Goal: Task Accomplishment & Management: Use online tool/utility

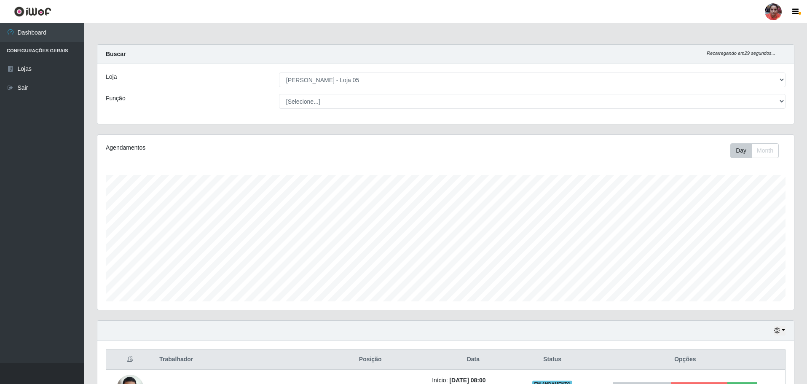
select select "252"
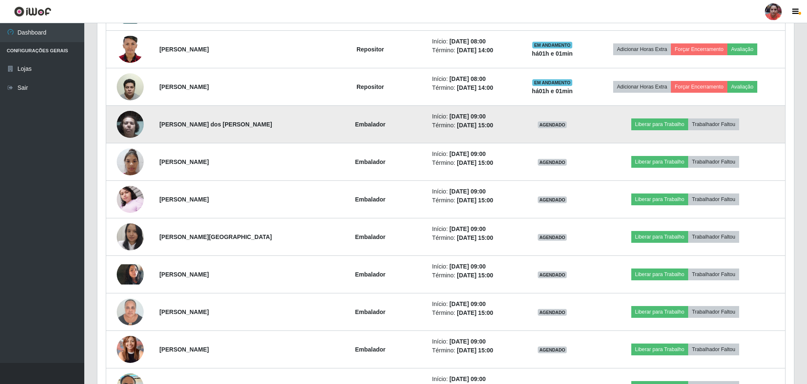
scroll to position [868, 0]
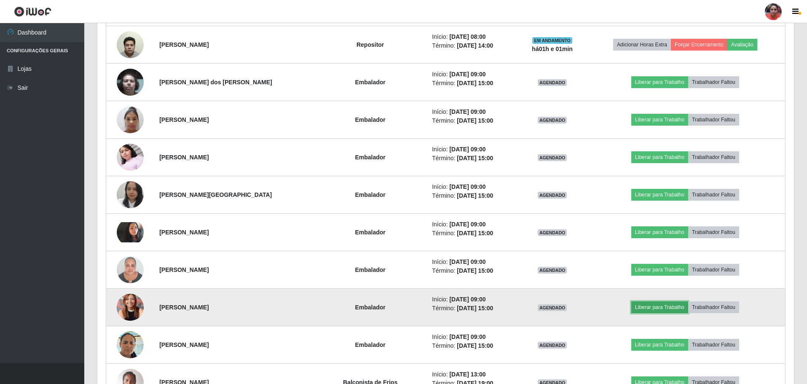
click at [667, 310] on button "Liberar para Trabalho" at bounding box center [659, 307] width 57 height 12
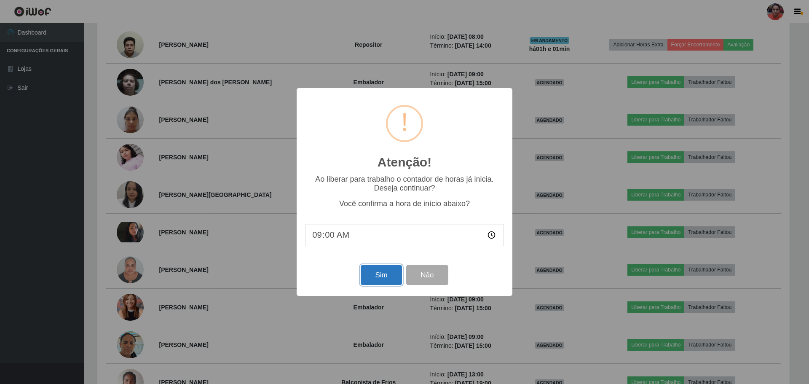
click at [396, 278] on button "Sim" at bounding box center [381, 275] width 41 height 20
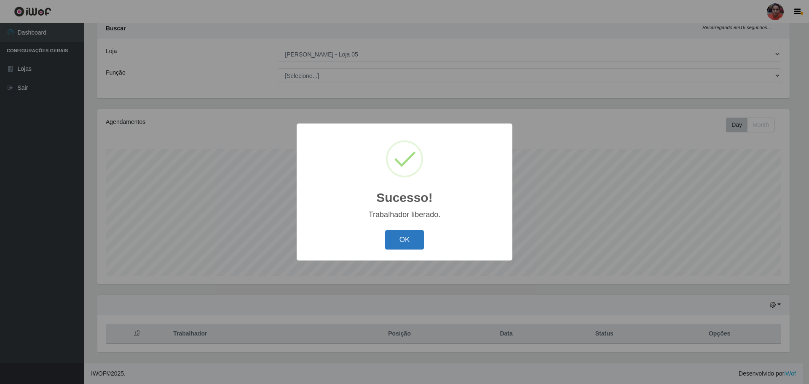
click at [409, 244] on button "OK" at bounding box center [404, 240] width 39 height 20
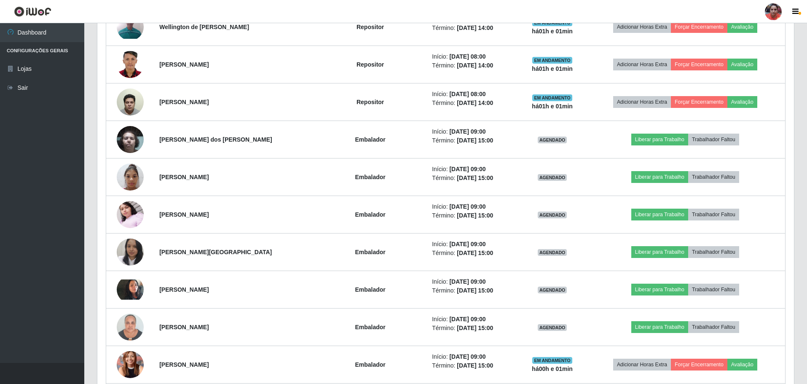
scroll to position [826, 0]
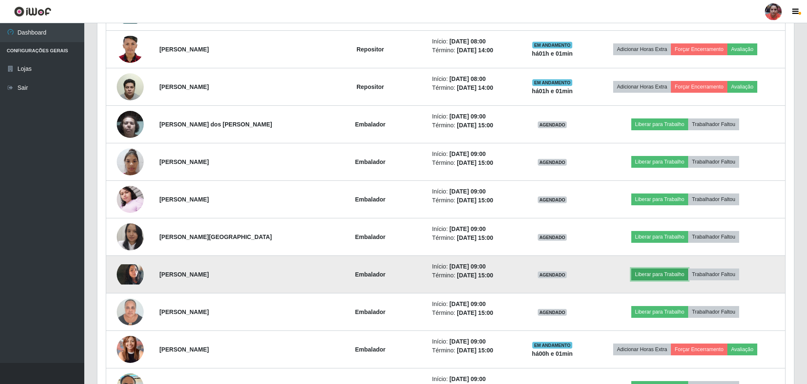
click at [653, 274] on button "Liberar para Trabalho" at bounding box center [659, 274] width 57 height 12
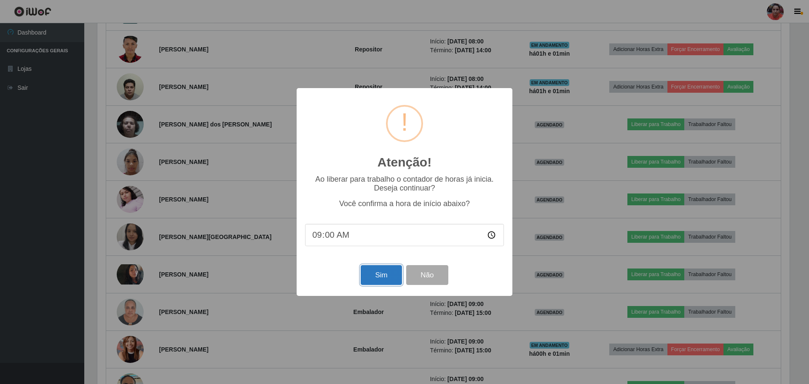
click at [367, 277] on button "Sim" at bounding box center [381, 275] width 41 height 20
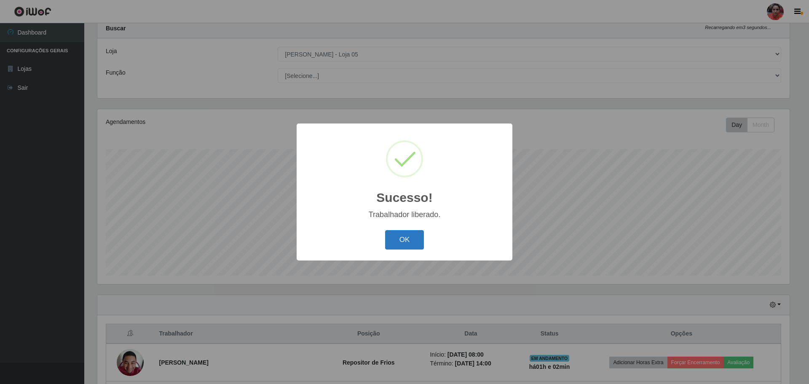
click at [415, 246] on button "OK" at bounding box center [404, 240] width 39 height 20
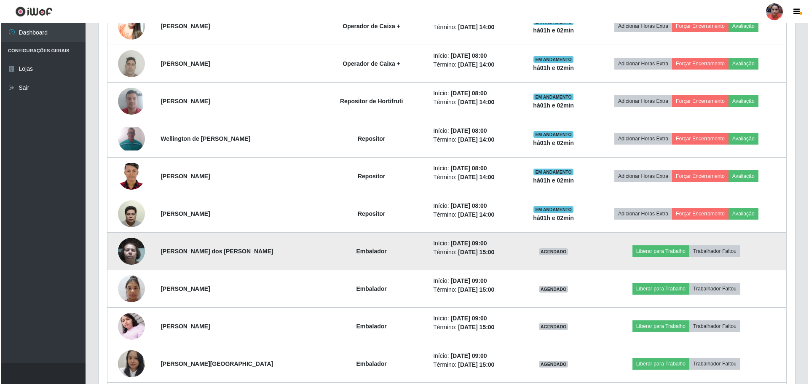
scroll to position [700, 0]
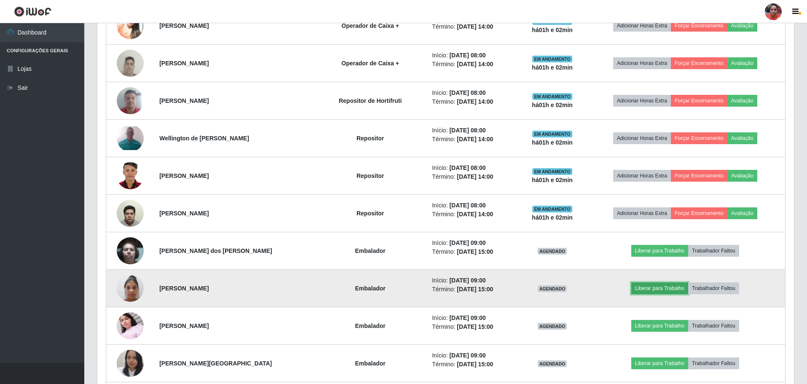
click at [643, 288] on button "Liberar para Trabalho" at bounding box center [659, 288] width 57 height 12
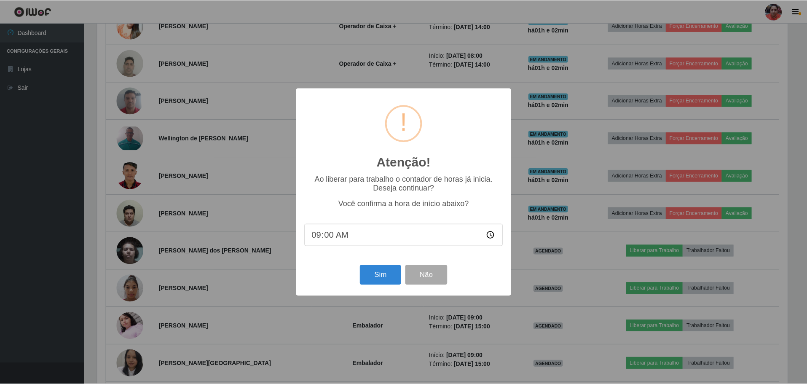
scroll to position [175, 692]
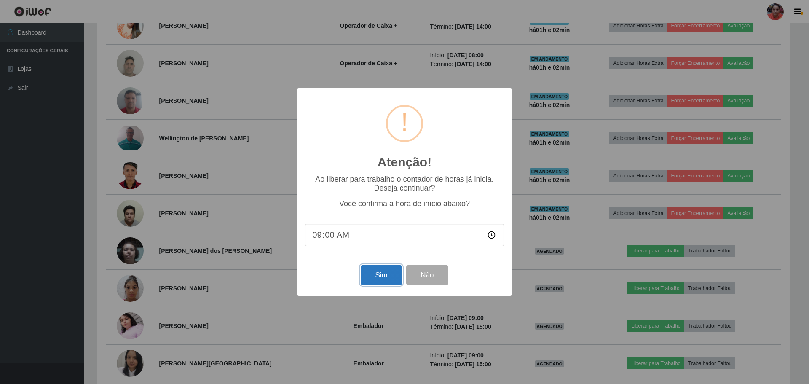
click at [393, 281] on button "Sim" at bounding box center [381, 275] width 41 height 20
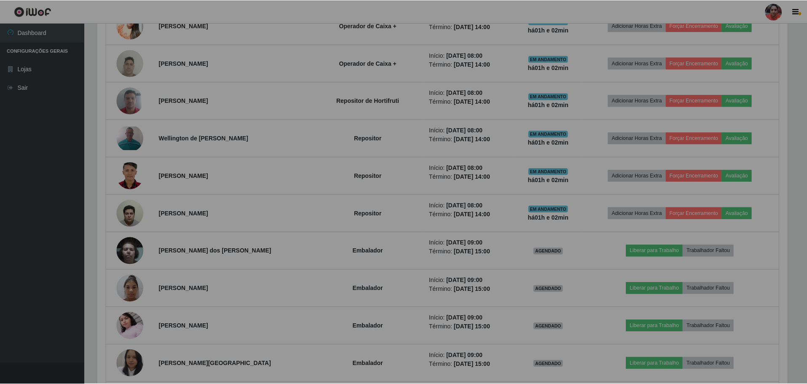
scroll to position [0, 0]
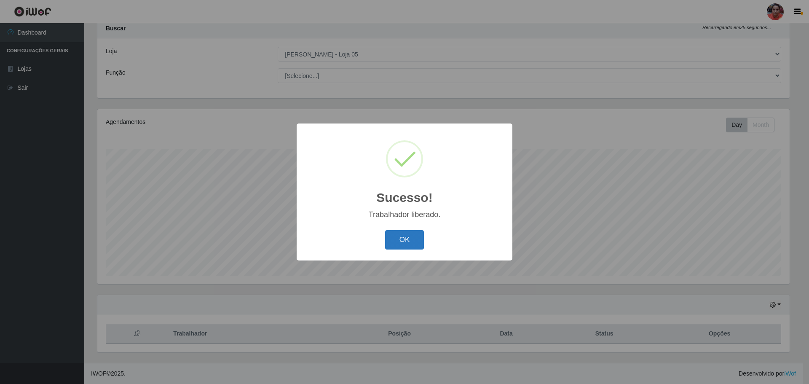
click at [409, 244] on button "OK" at bounding box center [404, 240] width 39 height 20
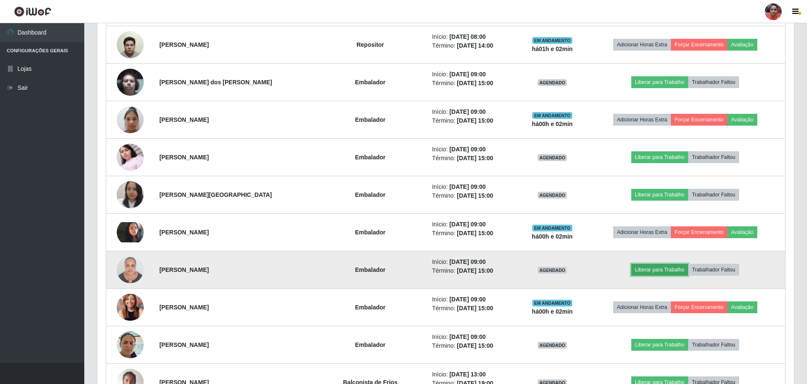
click at [653, 268] on button "Liberar para Trabalho" at bounding box center [659, 270] width 57 height 12
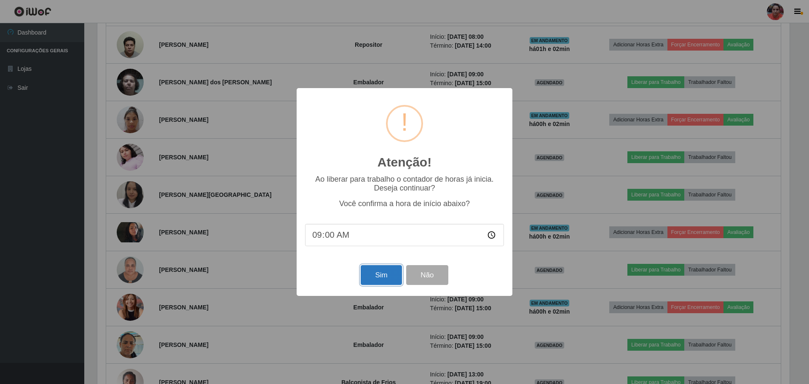
click at [371, 276] on button "Sim" at bounding box center [381, 275] width 41 height 20
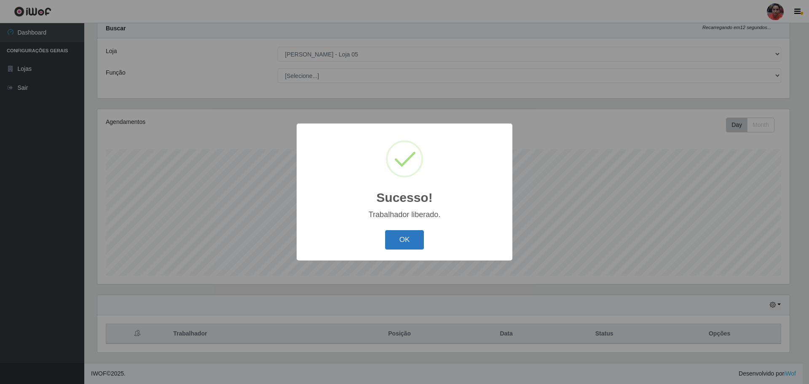
click at [402, 239] on button "OK" at bounding box center [404, 240] width 39 height 20
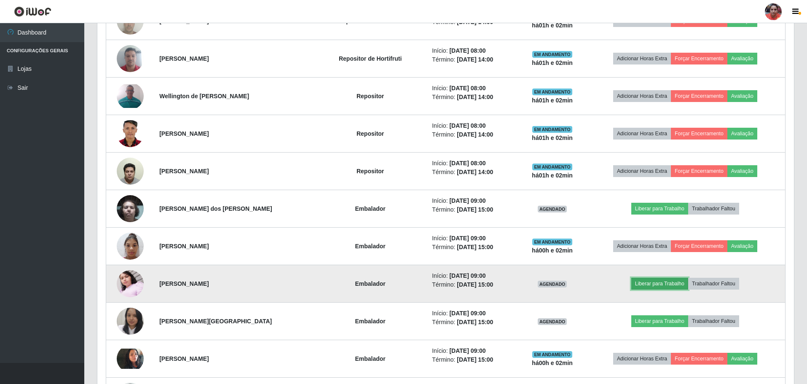
click at [665, 286] on button "Liberar para Trabalho" at bounding box center [659, 284] width 57 height 12
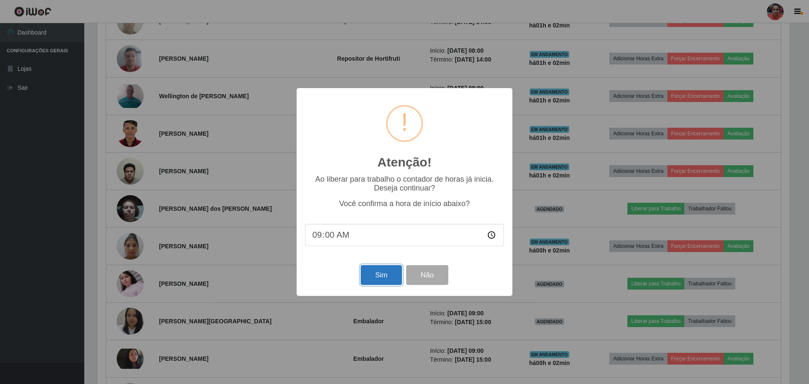
click at [392, 280] on button "Sim" at bounding box center [381, 275] width 41 height 20
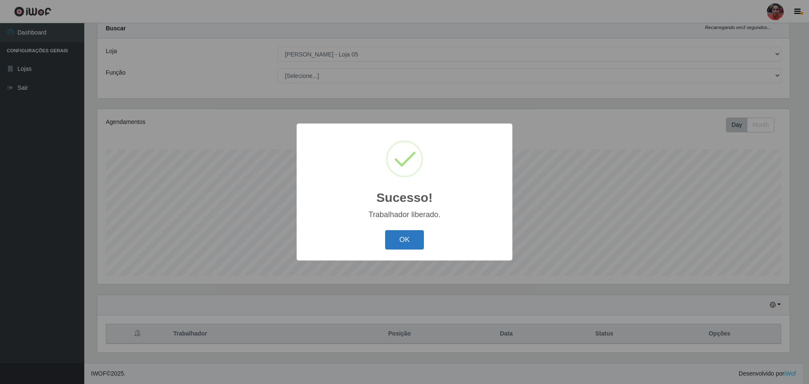
click at [397, 244] on button "OK" at bounding box center [404, 240] width 39 height 20
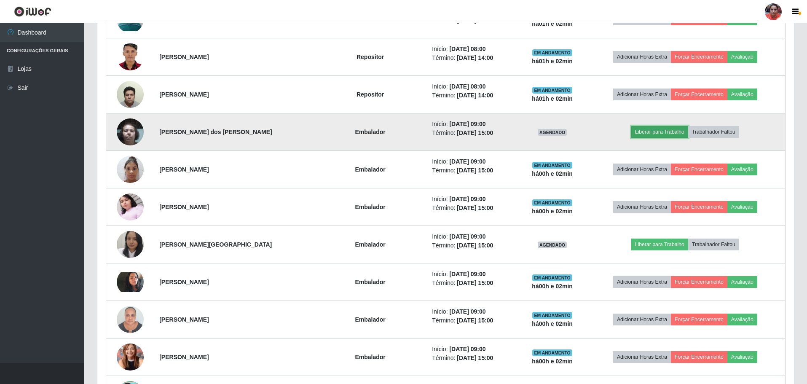
click at [648, 133] on button "Liberar para Trabalho" at bounding box center [659, 132] width 57 height 12
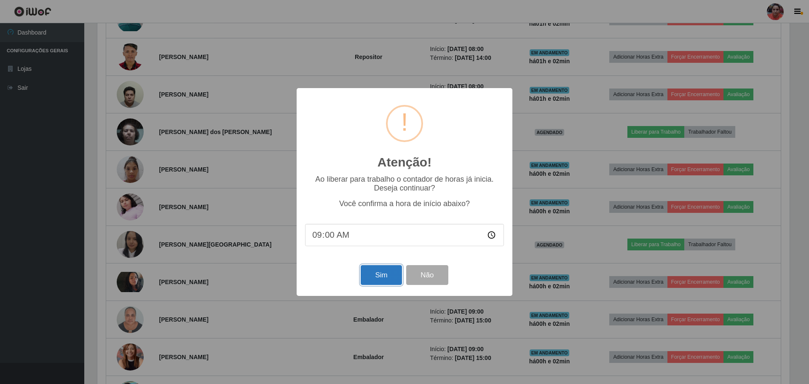
click at [380, 279] on button "Sim" at bounding box center [381, 275] width 41 height 20
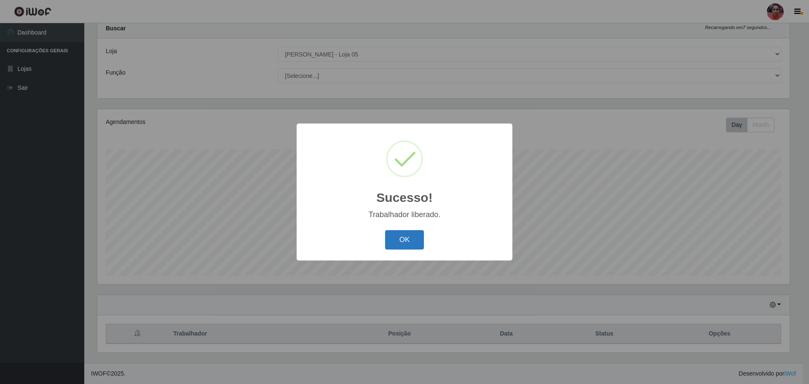
click at [401, 242] on button "OK" at bounding box center [404, 240] width 39 height 20
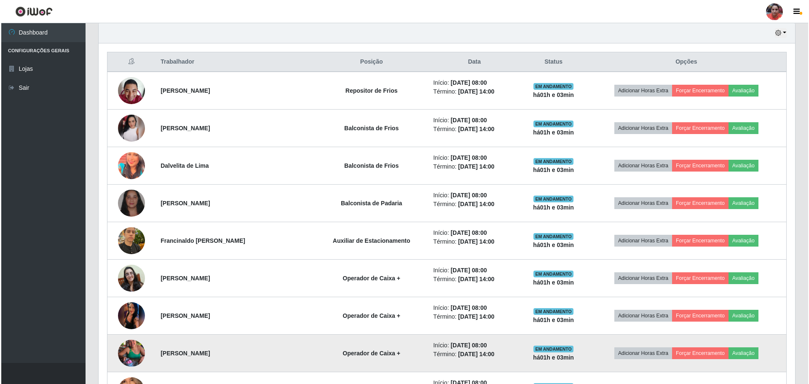
scroll to position [278, 0]
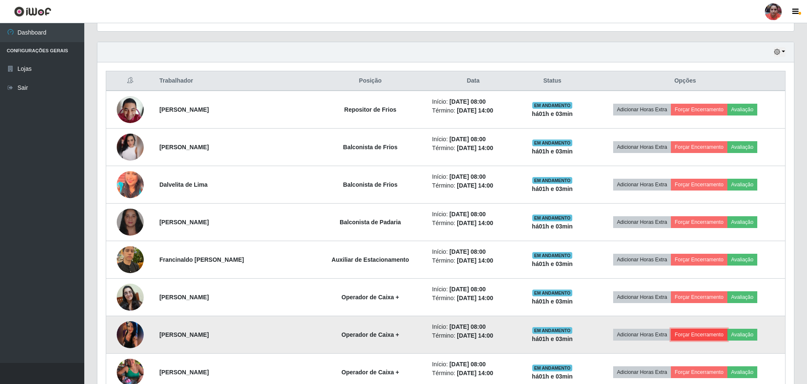
click at [703, 333] on button "Forçar Encerramento" at bounding box center [699, 335] width 56 height 12
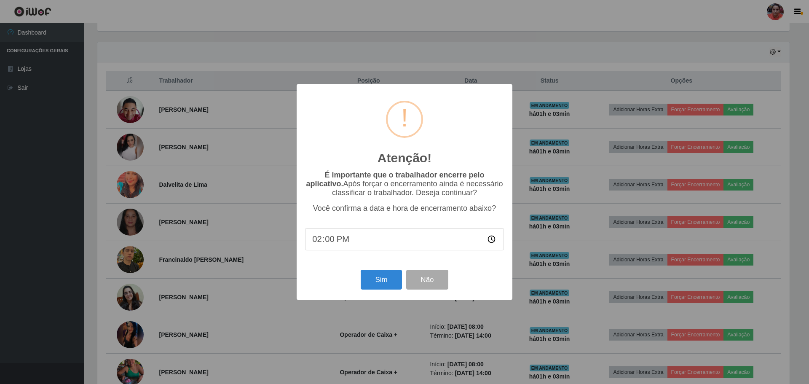
click at [320, 238] on input "14:00" at bounding box center [404, 239] width 199 height 22
type input "09:04"
click at [376, 281] on button "Sim" at bounding box center [381, 280] width 41 height 20
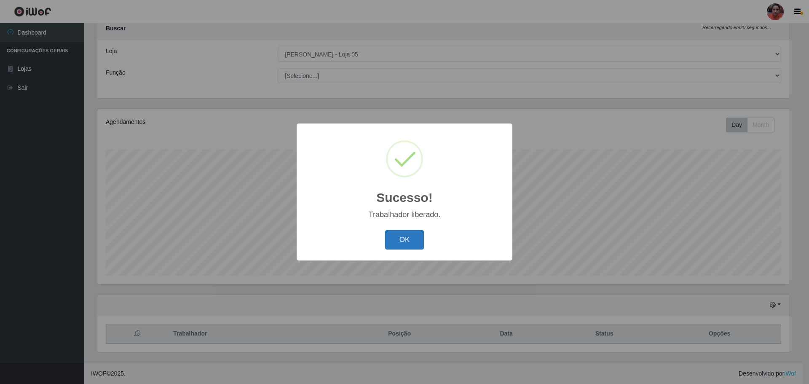
click at [406, 238] on button "OK" at bounding box center [404, 240] width 39 height 20
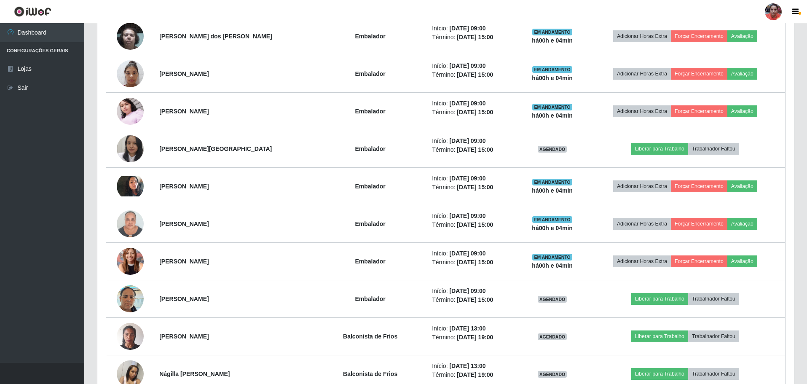
scroll to position [910, 0]
